Goal: Task Accomplishment & Management: Use online tool/utility

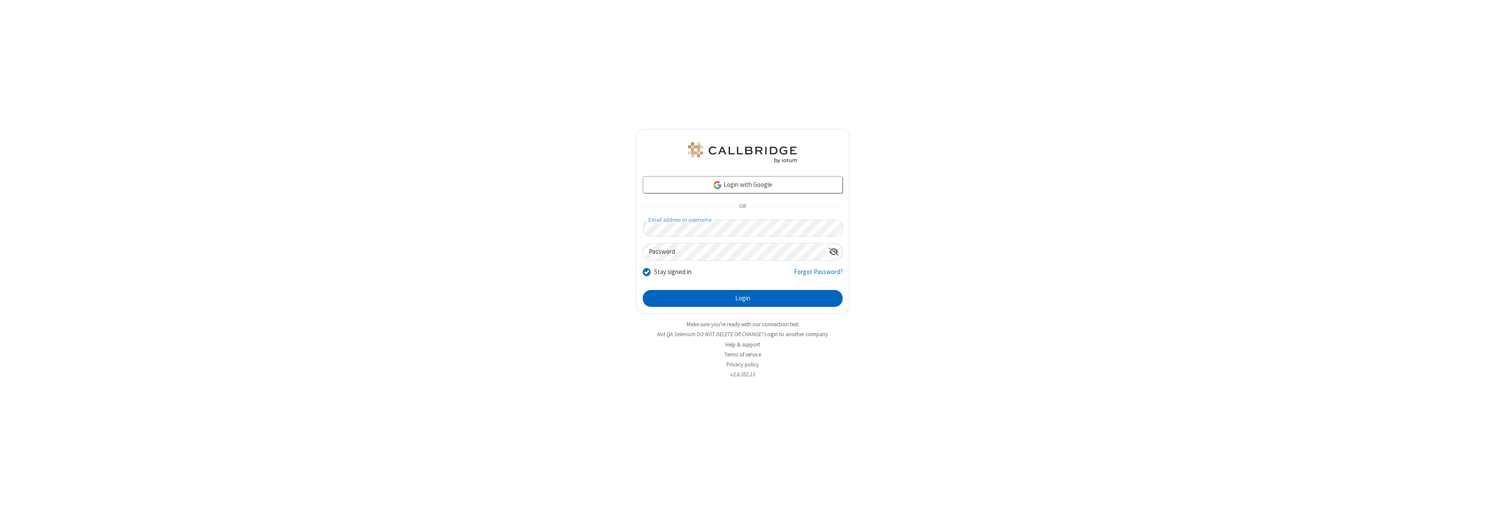
click at [742, 298] on button "Login" at bounding box center [743, 298] width 200 height 17
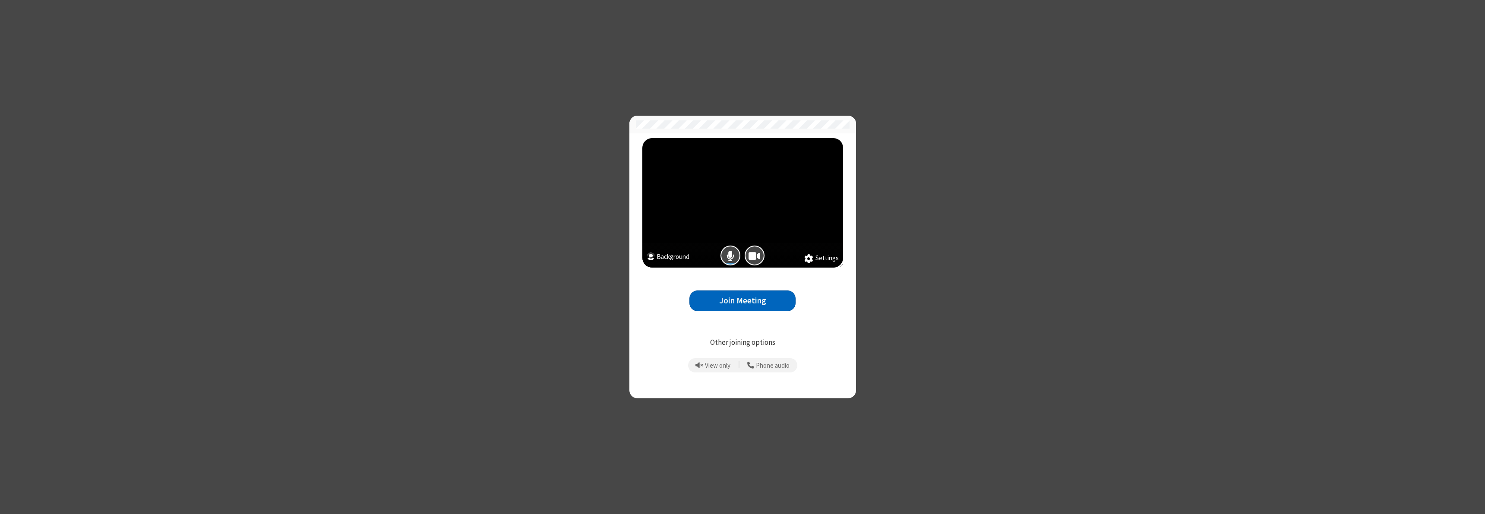
click at [742, 300] on button "Join Meeting" at bounding box center [742, 301] width 106 height 21
